Goal: Transaction & Acquisition: Purchase product/service

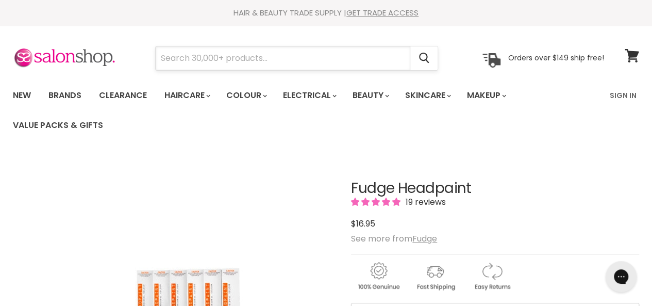
click at [186, 54] on input "Search" at bounding box center [283, 58] width 255 height 24
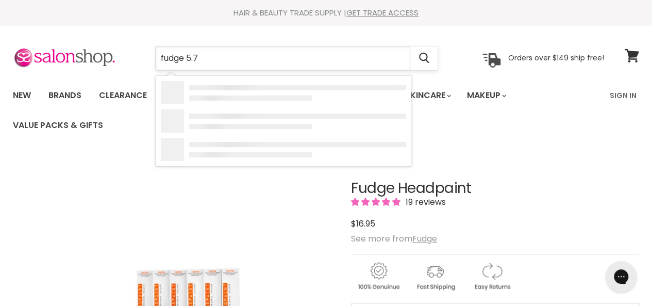
type input "fudge 5.73"
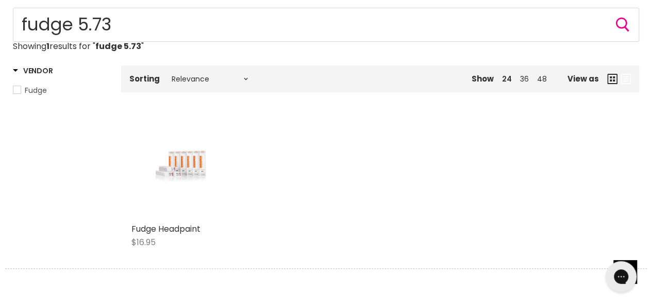
scroll to position [206, 0]
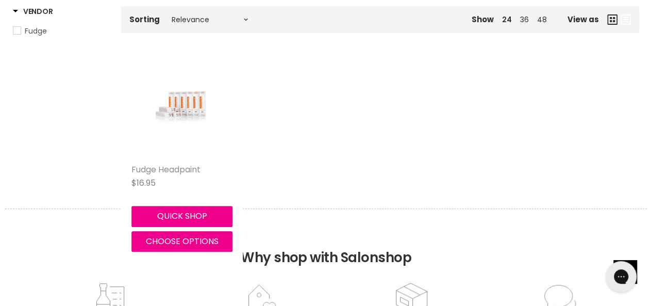
click at [141, 168] on link "Fudge Headpaint" at bounding box center [165, 169] width 69 height 12
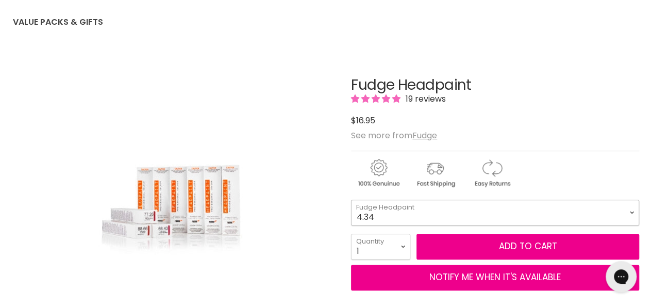
click at [629, 211] on select "4.34 4.6 4.62 5.0 5.00 5.22 5.23 5.3 5.4 5.5 5.73 6.00 6.3 6.34 6.5" at bounding box center [495, 213] width 288 height 26
click at [351, 200] on select "4.34 4.6 4.62 5.0 5.00 5.22 5.23 5.3 5.4 5.5 5.73 6.00 6.3 6.34 6.5" at bounding box center [495, 213] width 288 height 26
select select "5.73"
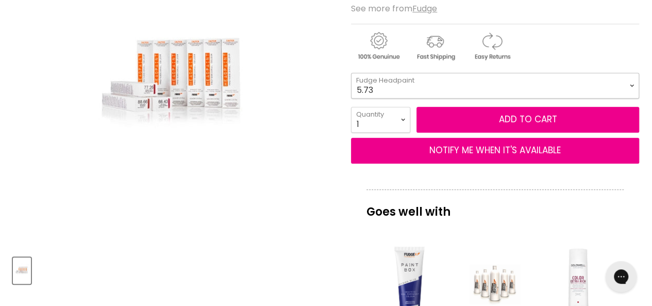
scroll to position [206, 0]
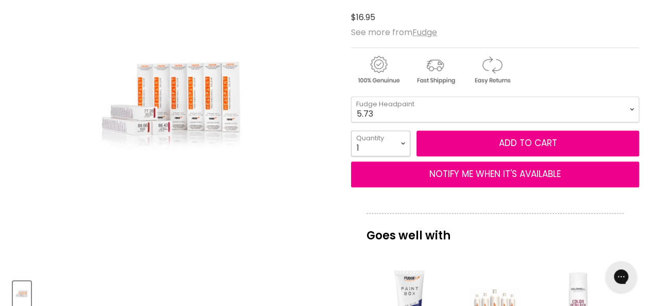
click at [407, 139] on select "1 2 3 4 5 6 7 8 9 10+" at bounding box center [380, 143] width 59 height 26
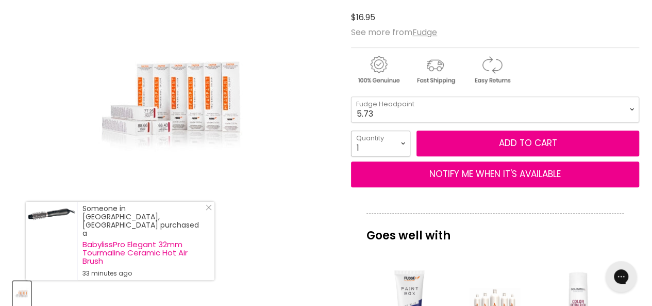
select select "2"
click at [351, 130] on select "1 2 3 4 5 6 7 8 9 10+" at bounding box center [380, 143] width 59 height 26
type input "2"
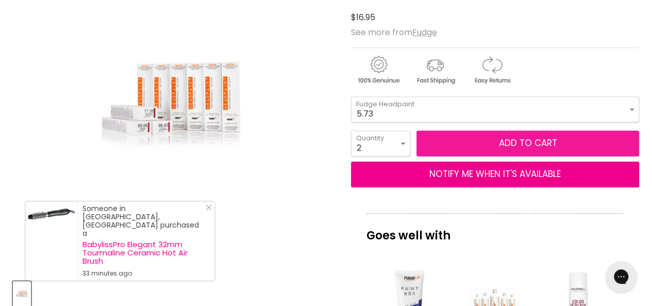
click at [537, 138] on button "Add to cart" at bounding box center [528, 143] width 223 height 26
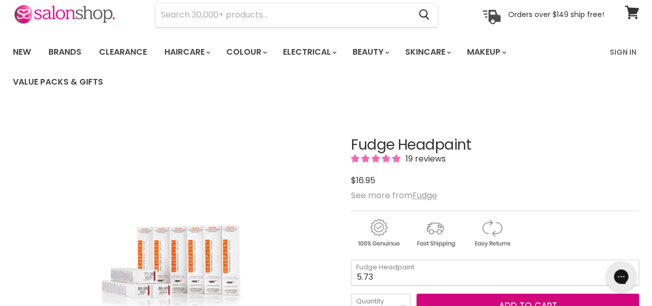
scroll to position [155, 0]
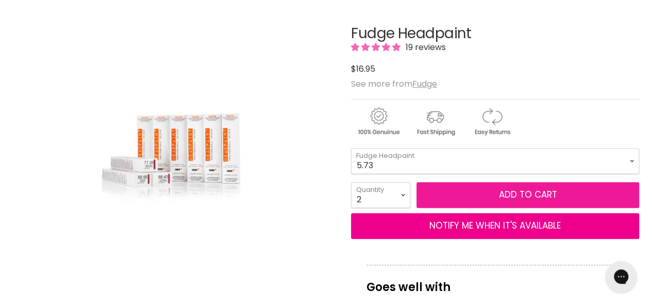
click at [526, 188] on button "Add to cart" at bounding box center [528, 195] width 223 height 26
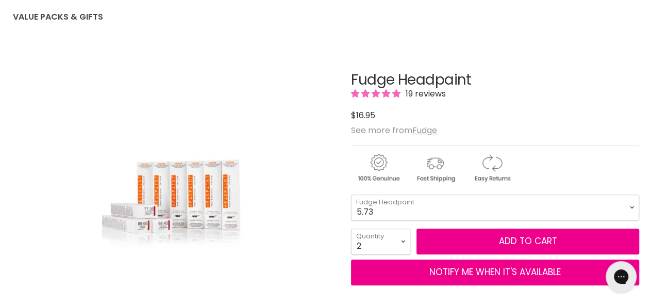
scroll to position [0, 0]
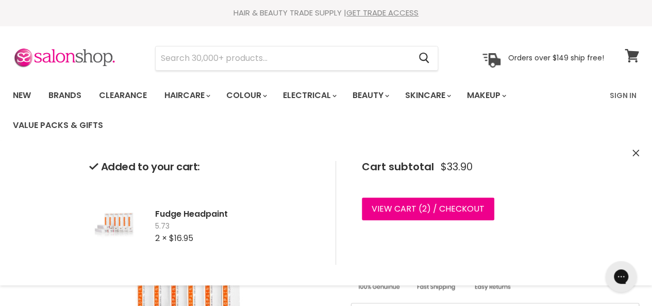
click at [633, 53] on span at bounding box center [638, 49] width 11 height 11
